Goal: Information Seeking & Learning: Learn about a topic

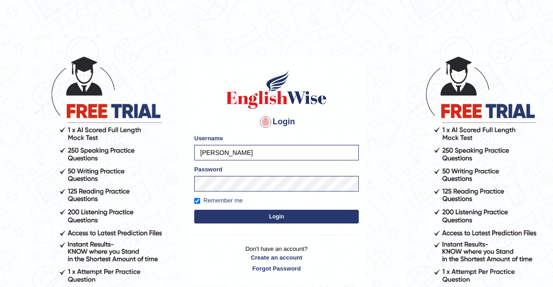
click at [278, 216] on button "Login" at bounding box center [276, 217] width 165 height 14
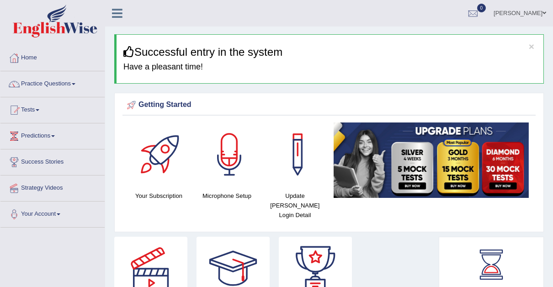
click at [75, 83] on span at bounding box center [74, 84] width 4 height 2
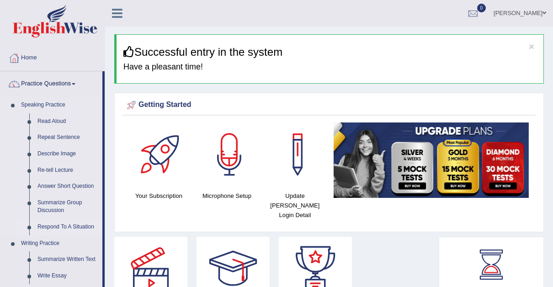
click at [69, 225] on link "Respond To A Situation" at bounding box center [67, 227] width 69 height 16
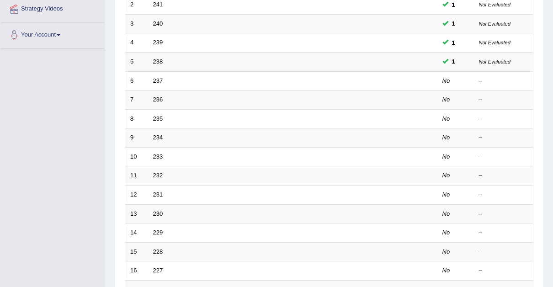
scroll to position [175, 0]
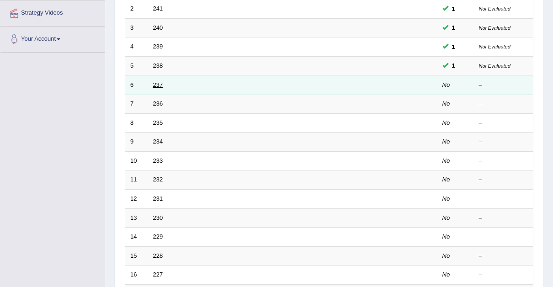
click at [157, 81] on link "237" at bounding box center [158, 84] width 10 height 7
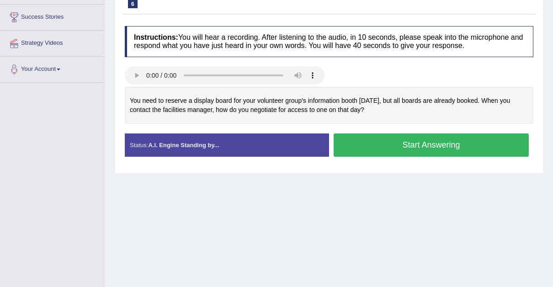
scroll to position [146, 0]
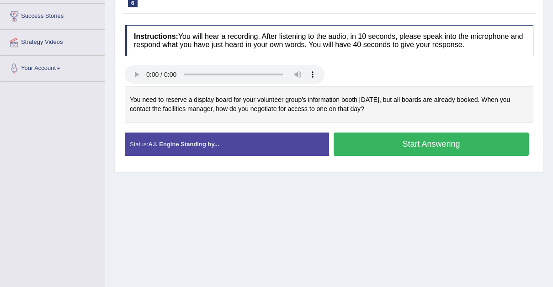
click at [422, 141] on button "Start Answering" at bounding box center [431, 144] width 195 height 23
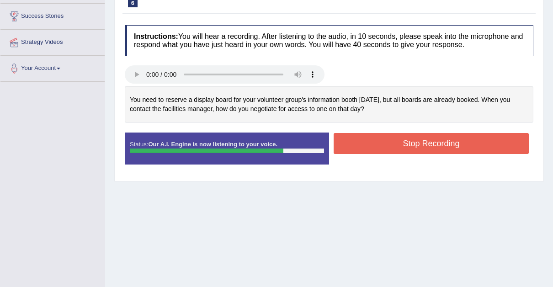
click at [422, 141] on button "Stop Recording" at bounding box center [431, 143] width 195 height 21
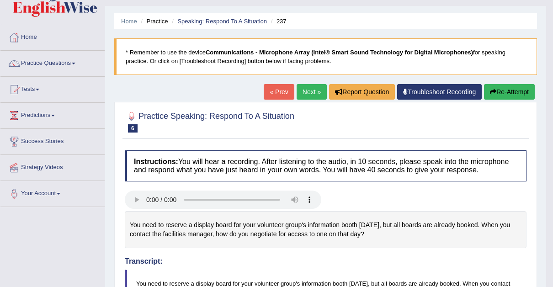
scroll to position [19, 0]
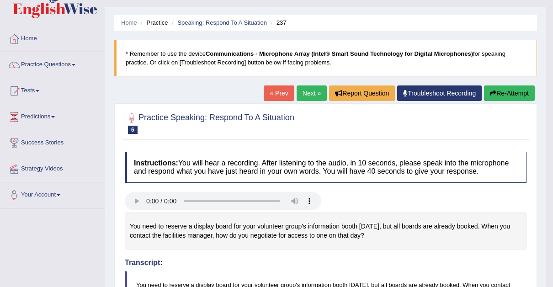
click at [308, 91] on link "Next »" at bounding box center [312, 93] width 30 height 16
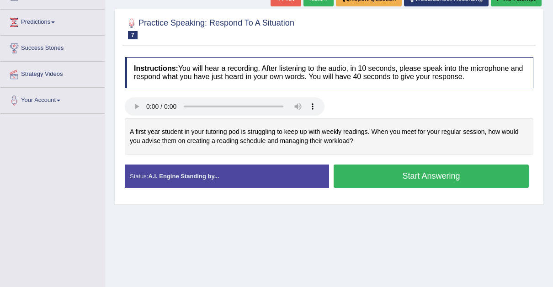
scroll to position [107, 0]
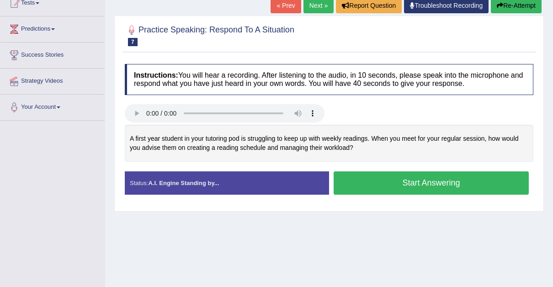
click at [409, 183] on button "Start Answering" at bounding box center [431, 182] width 195 height 23
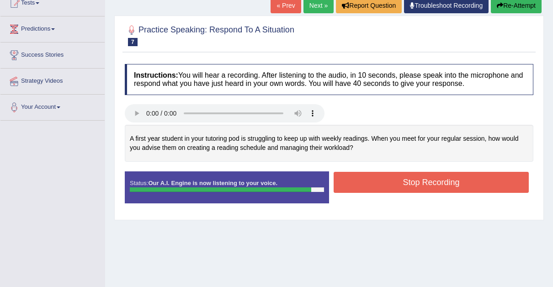
click at [409, 183] on button "Stop Recording" at bounding box center [431, 182] width 195 height 21
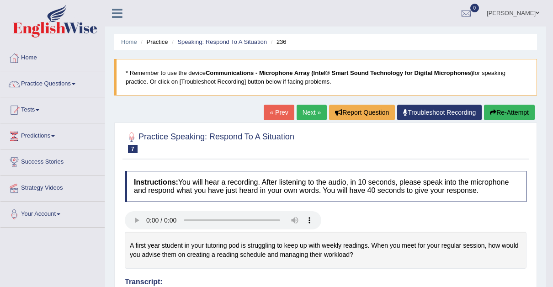
scroll to position [1, 0]
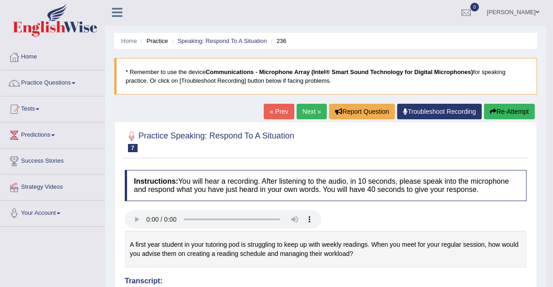
click at [311, 109] on link "Next »" at bounding box center [312, 112] width 30 height 16
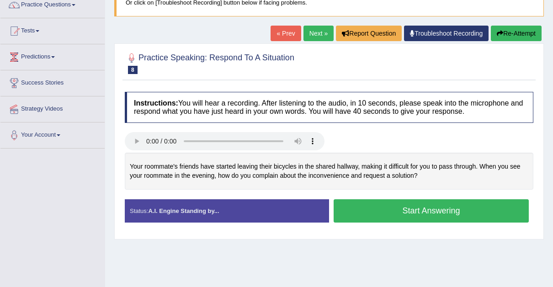
click at [424, 208] on button "Start Answering" at bounding box center [431, 210] width 195 height 23
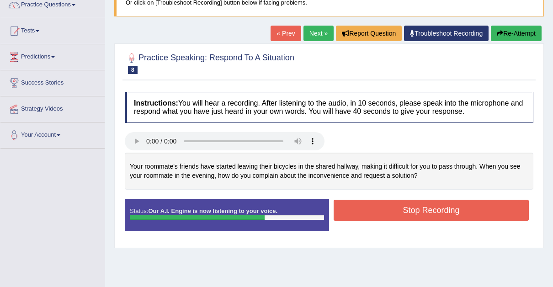
click at [424, 208] on button "Stop Recording" at bounding box center [431, 210] width 195 height 21
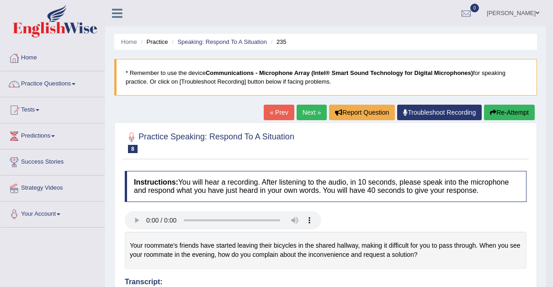
click at [309, 111] on link "Next »" at bounding box center [312, 113] width 30 height 16
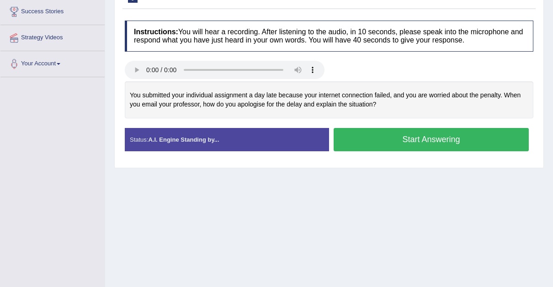
scroll to position [151, 0]
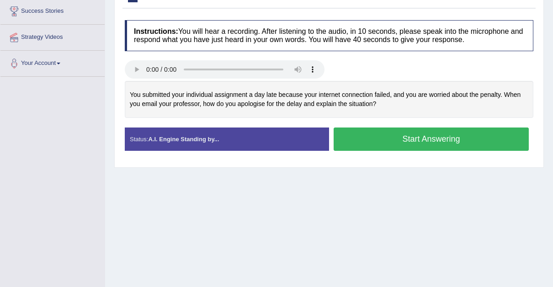
click at [415, 137] on button "Start Answering" at bounding box center [431, 138] width 195 height 23
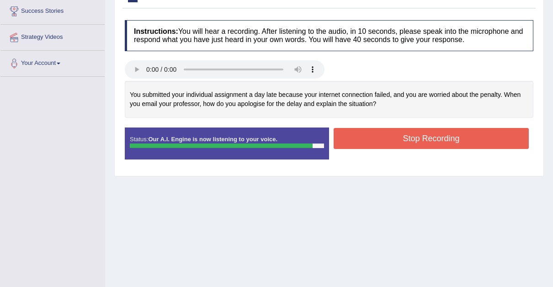
click at [415, 137] on button "Stop Recording" at bounding box center [431, 138] width 195 height 21
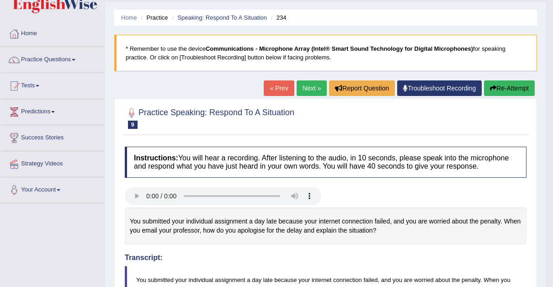
scroll to position [8, 0]
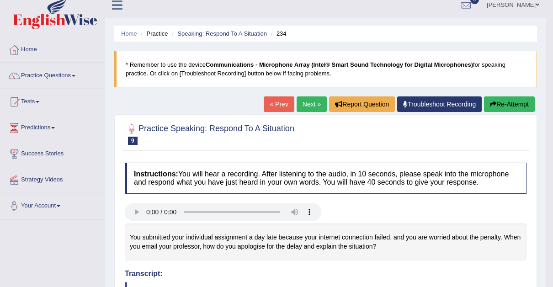
click at [311, 104] on link "Next »" at bounding box center [312, 104] width 30 height 16
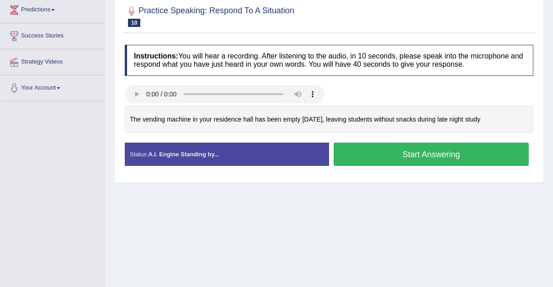
scroll to position [127, 0]
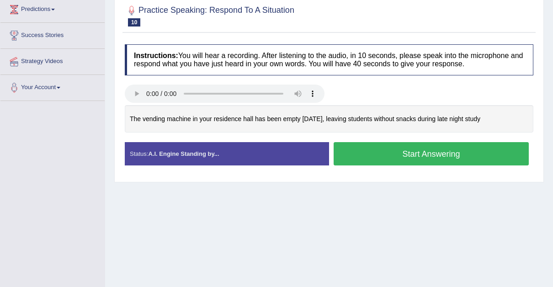
click at [422, 150] on button "Start Answering" at bounding box center [431, 153] width 195 height 23
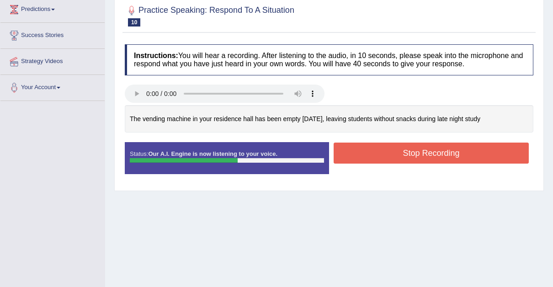
click at [422, 150] on button "Stop Recording" at bounding box center [431, 153] width 195 height 21
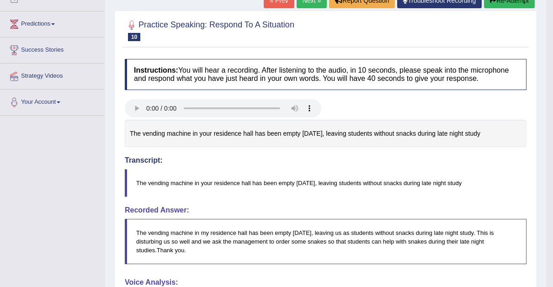
scroll to position [110, 0]
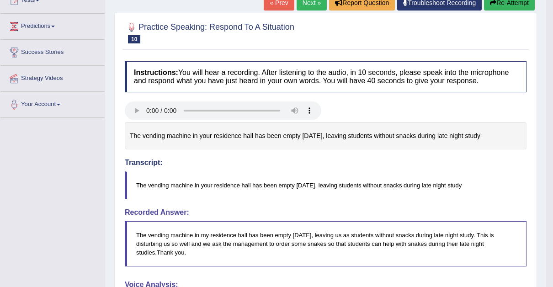
click at [308, 4] on link "Next »" at bounding box center [312, 3] width 30 height 16
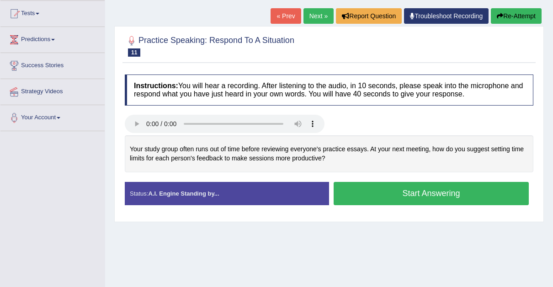
scroll to position [92, 0]
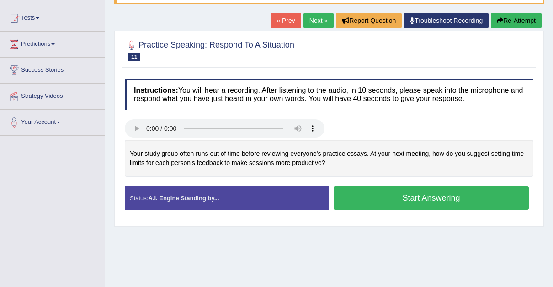
click at [413, 197] on button "Start Answering" at bounding box center [431, 197] width 195 height 23
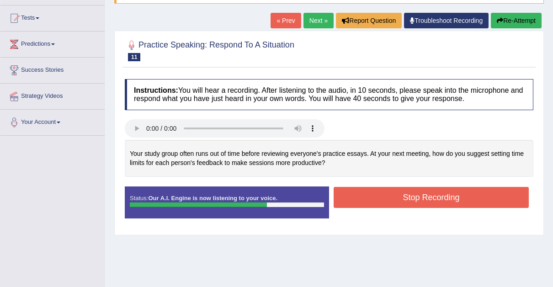
click at [413, 197] on button "Stop Recording" at bounding box center [431, 197] width 195 height 21
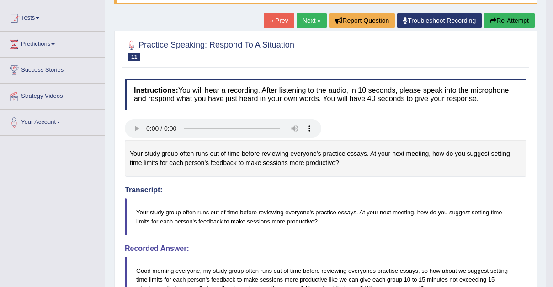
drag, startPoint x: 556, startPoint y: 103, endPoint x: 558, endPoint y: 135, distance: 32.1
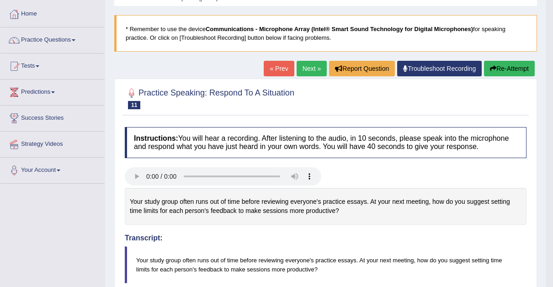
scroll to position [43, 0]
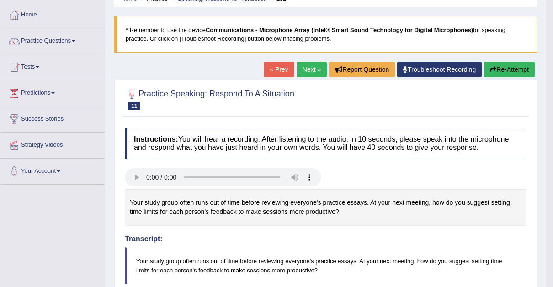
click at [314, 66] on link "Next »" at bounding box center [312, 70] width 30 height 16
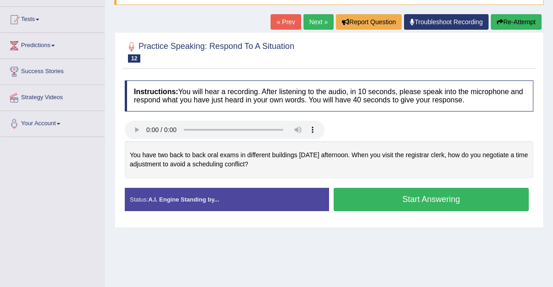
scroll to position [85, 0]
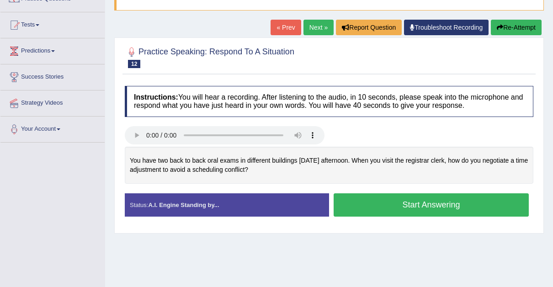
click at [408, 205] on button "Start Answering" at bounding box center [431, 204] width 195 height 23
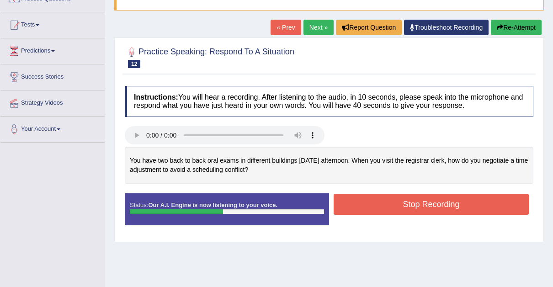
click at [408, 205] on button "Stop Recording" at bounding box center [431, 204] width 195 height 21
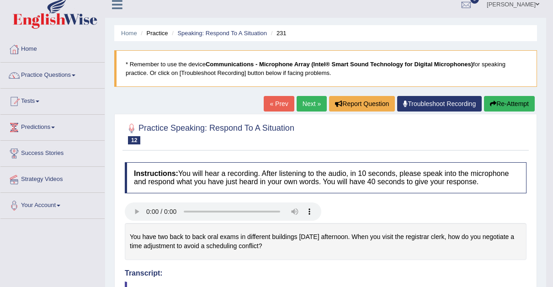
scroll to position [0, 0]
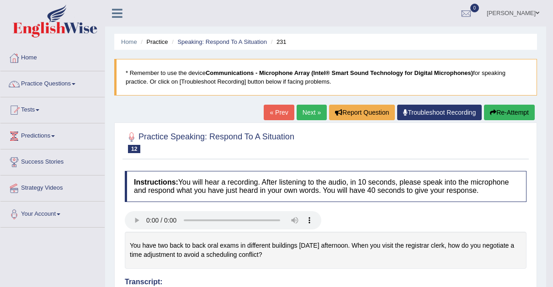
click at [302, 112] on link "Next »" at bounding box center [312, 113] width 30 height 16
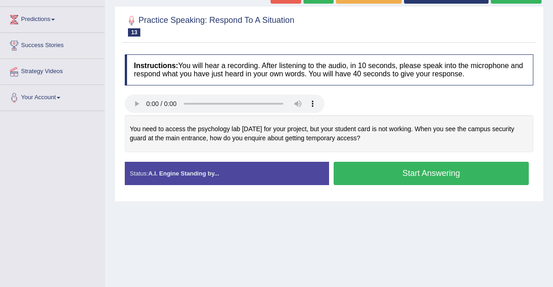
scroll to position [122, 0]
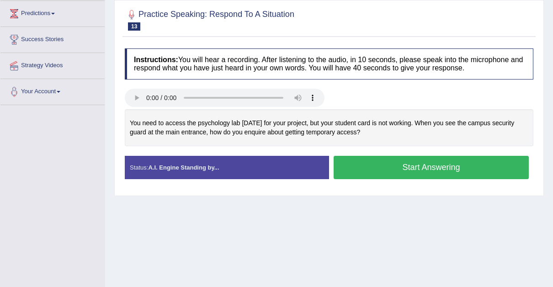
click at [424, 162] on button "Start Answering" at bounding box center [431, 167] width 195 height 23
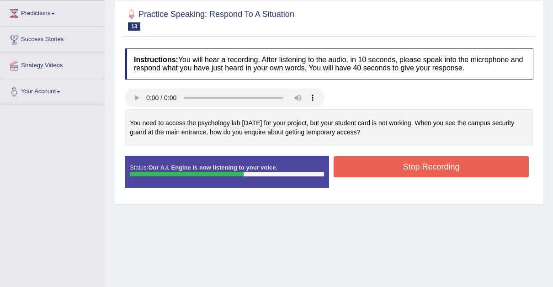
click at [424, 162] on button "Stop Recording" at bounding box center [431, 166] width 195 height 21
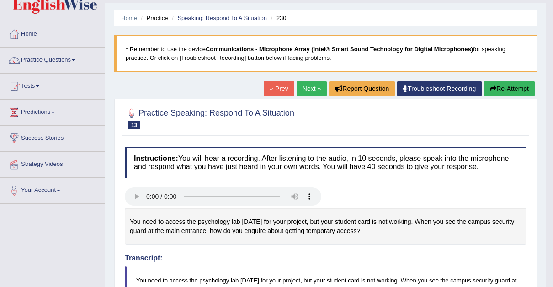
scroll to position [0, 0]
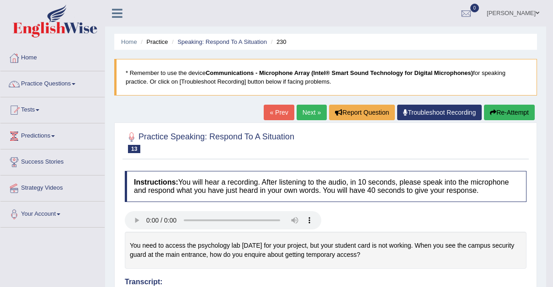
click at [311, 108] on link "Next »" at bounding box center [312, 113] width 30 height 16
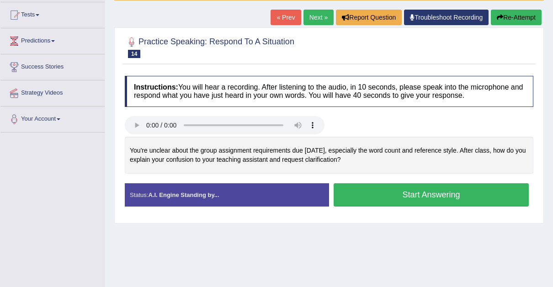
scroll to position [96, 0]
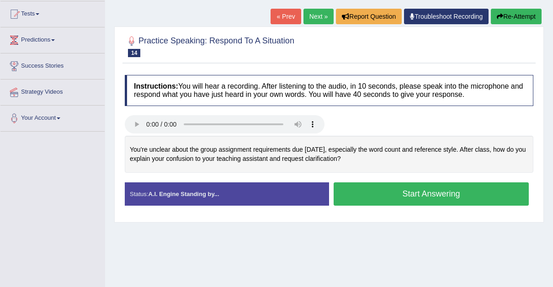
click at [420, 190] on button "Start Answering" at bounding box center [431, 193] width 195 height 23
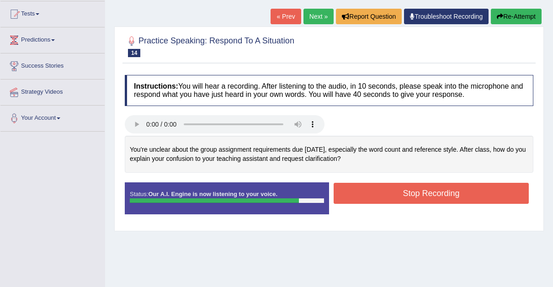
click at [420, 190] on button "Stop Recording" at bounding box center [431, 193] width 195 height 21
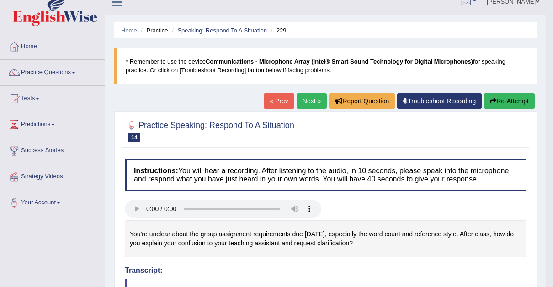
scroll to position [5, 0]
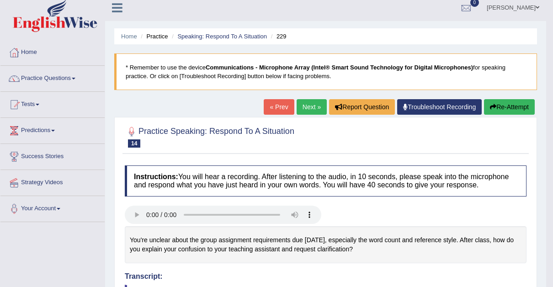
click at [311, 103] on link "Next »" at bounding box center [312, 107] width 30 height 16
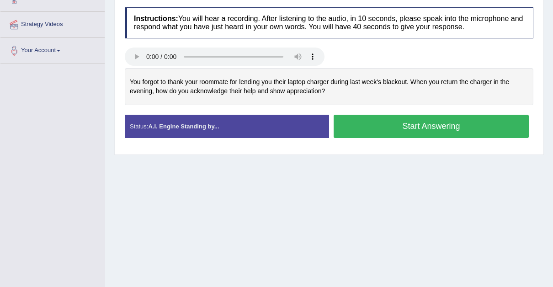
scroll to position [166, 0]
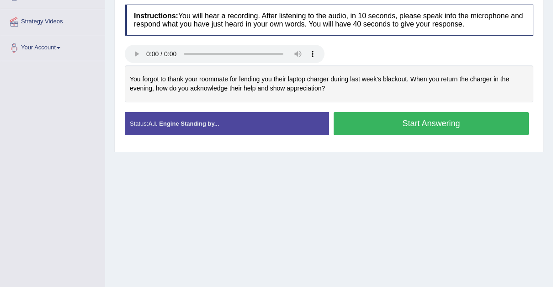
click at [419, 119] on button "Start Answering" at bounding box center [431, 123] width 195 height 23
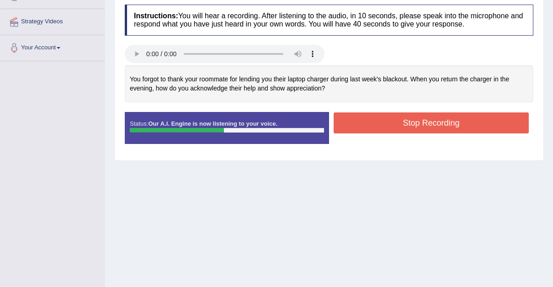
click at [419, 119] on button "Stop Recording" at bounding box center [431, 122] width 195 height 21
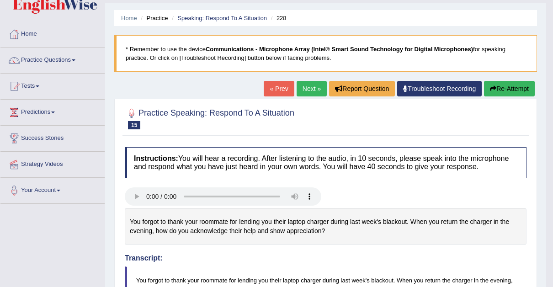
scroll to position [27, 0]
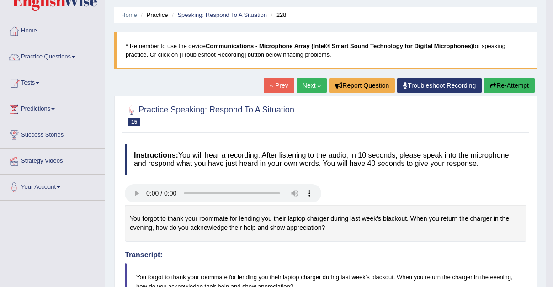
click at [309, 85] on link "Next »" at bounding box center [312, 86] width 30 height 16
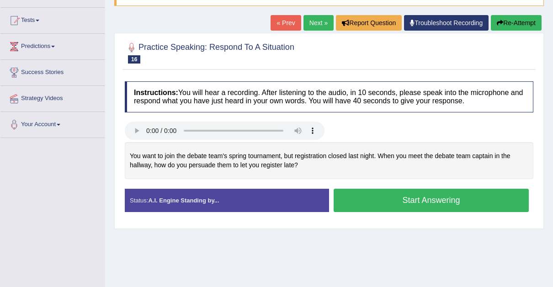
scroll to position [93, 0]
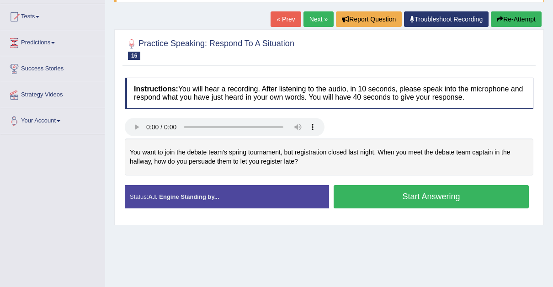
click at [408, 190] on button "Start Answering" at bounding box center [431, 196] width 195 height 23
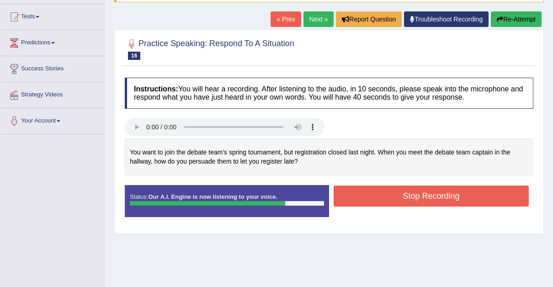
click at [408, 190] on button "Stop Recording" at bounding box center [431, 196] width 195 height 21
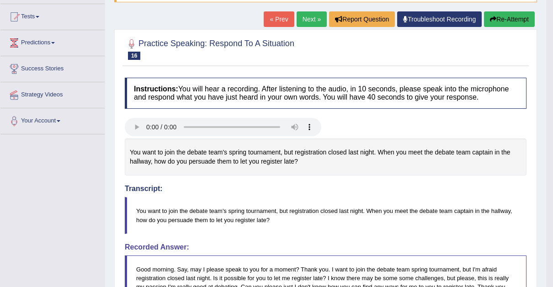
drag, startPoint x: 556, startPoint y: 105, endPoint x: 561, endPoint y: 167, distance: 62.4
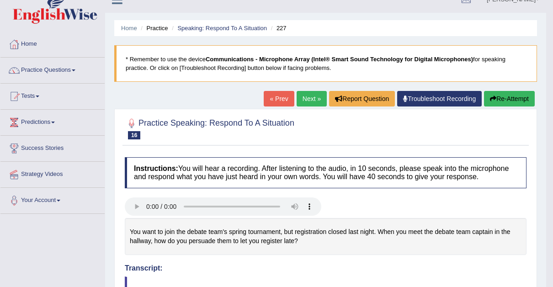
scroll to position [14, 0]
click at [310, 97] on link "Next »" at bounding box center [312, 98] width 30 height 16
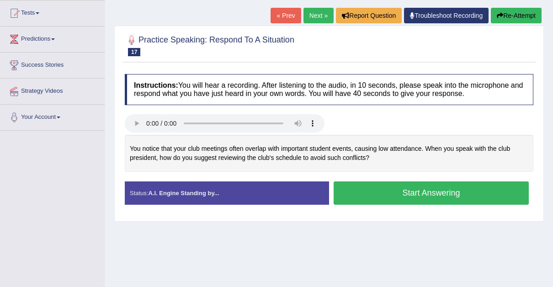
scroll to position [97, 0]
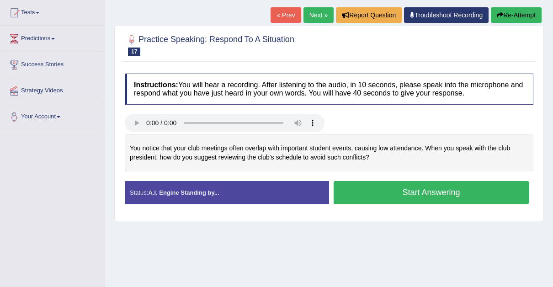
click at [414, 187] on button "Start Answering" at bounding box center [431, 192] width 195 height 23
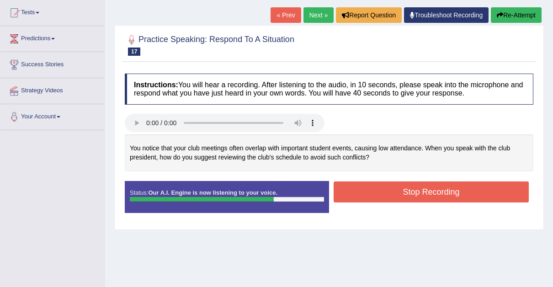
click at [414, 187] on button "Stop Recording" at bounding box center [431, 191] width 195 height 21
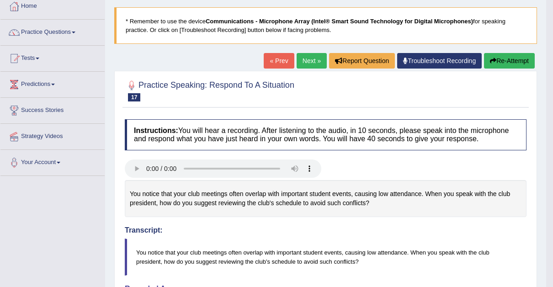
scroll to position [39, 0]
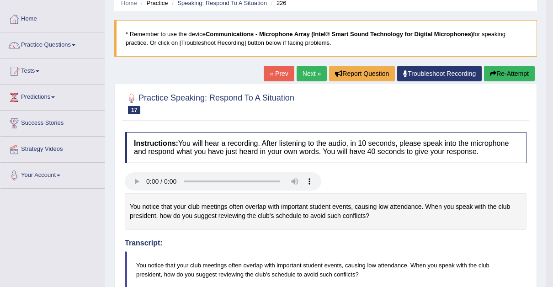
click at [311, 74] on link "Next »" at bounding box center [312, 74] width 30 height 16
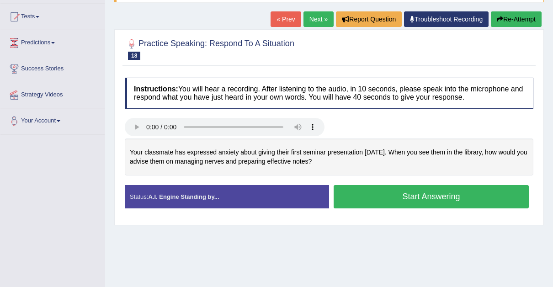
scroll to position [99, 0]
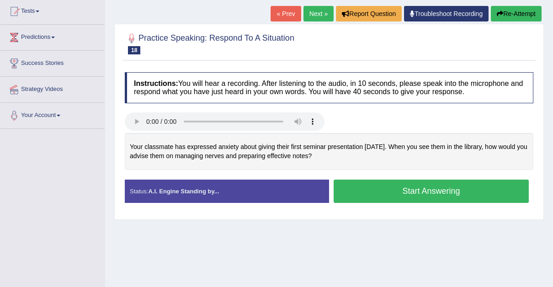
click at [417, 186] on button "Start Answering" at bounding box center [431, 191] width 195 height 23
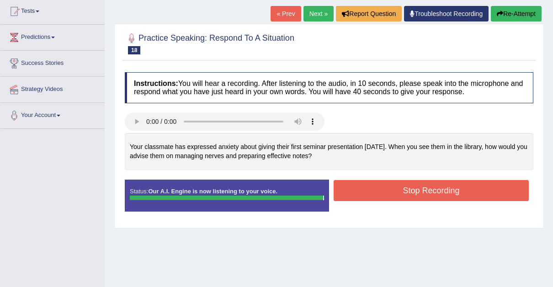
click at [417, 186] on button "Stop Recording" at bounding box center [431, 190] width 195 height 21
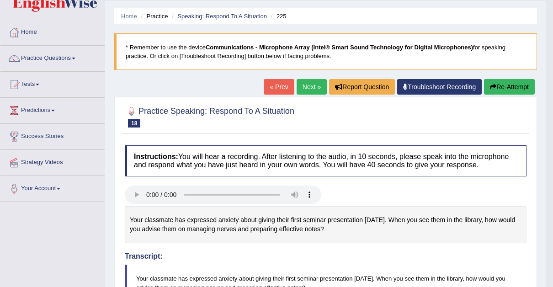
scroll to position [27, 0]
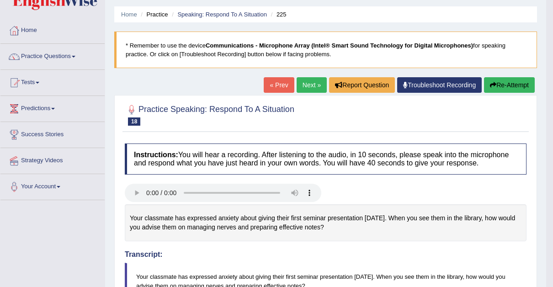
click at [310, 83] on link "Next »" at bounding box center [312, 85] width 30 height 16
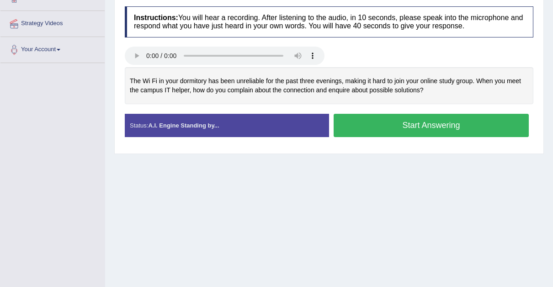
scroll to position [144, 0]
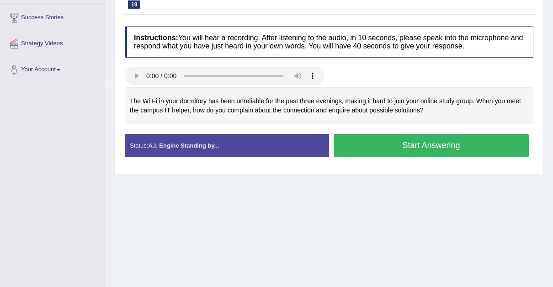
click at [419, 141] on button "Start Answering" at bounding box center [431, 145] width 195 height 23
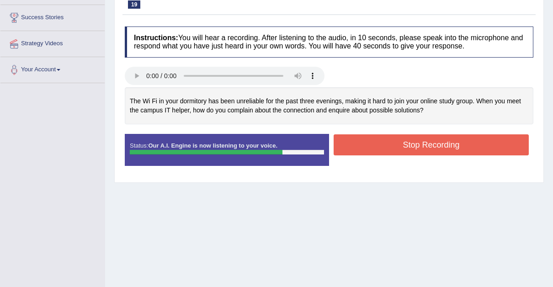
click at [419, 141] on button "Stop Recording" at bounding box center [431, 144] width 195 height 21
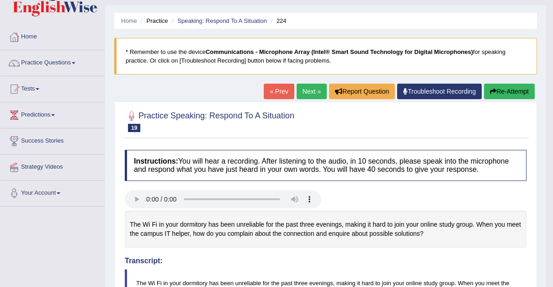
scroll to position [20, 0]
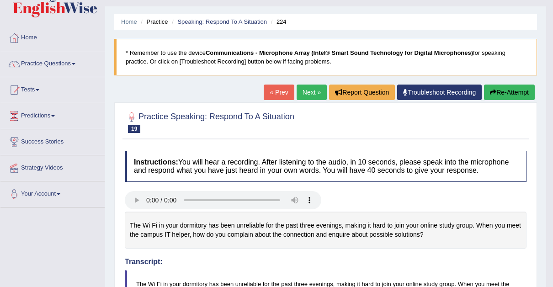
click at [311, 90] on link "Next »" at bounding box center [312, 93] width 30 height 16
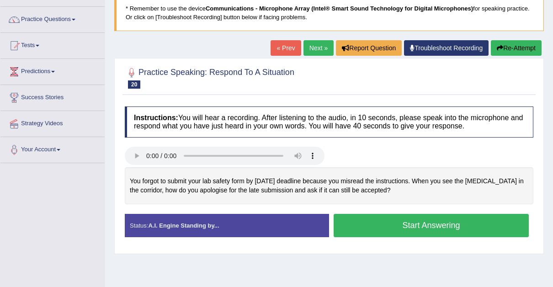
scroll to position [69, 0]
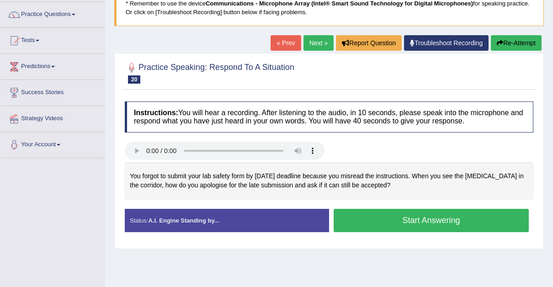
click at [408, 216] on button "Start Answering" at bounding box center [431, 220] width 195 height 23
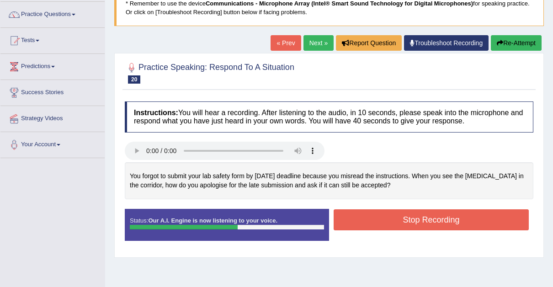
click at [408, 216] on button "Stop Recording" at bounding box center [431, 219] width 195 height 21
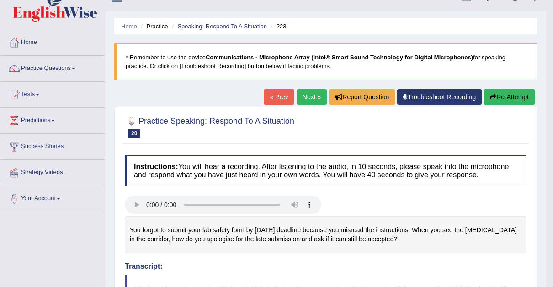
scroll to position [5, 0]
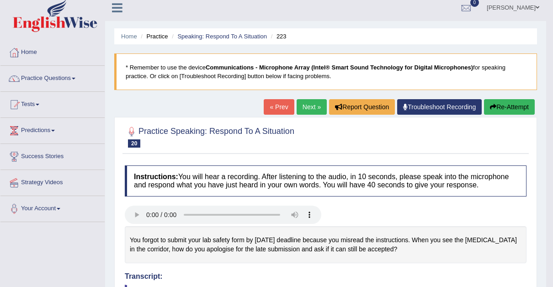
click at [308, 103] on link "Next »" at bounding box center [312, 107] width 30 height 16
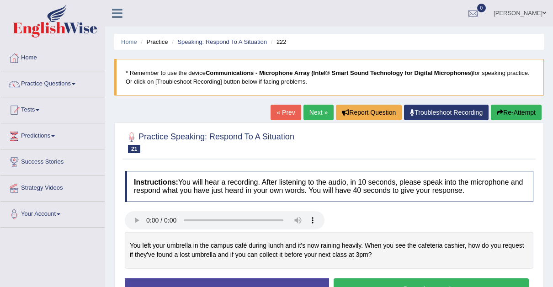
click at [544, 12] on span at bounding box center [544, 13] width 4 height 6
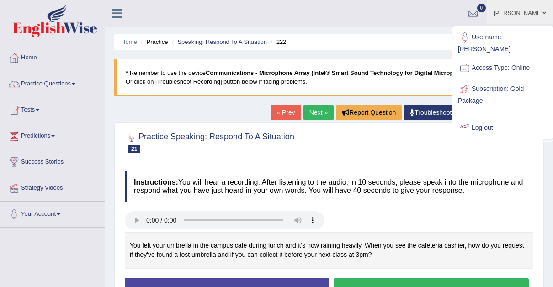
click at [478, 117] on link "Log out" at bounding box center [502, 127] width 99 height 21
